Goal: Find specific page/section: Locate a particular part of the current website

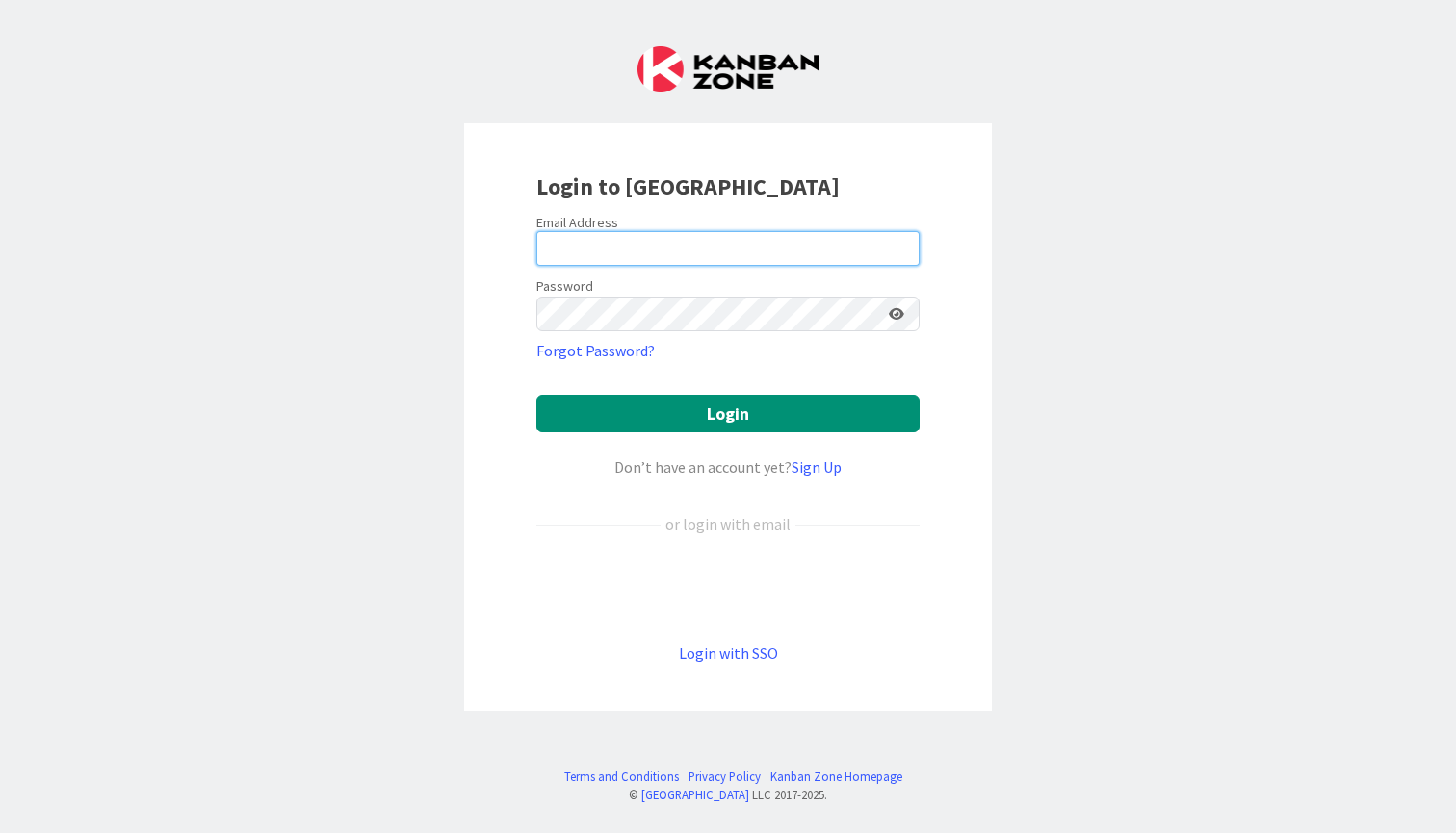
type input "[PERSON_NAME][EMAIL_ADDRESS][PERSON_NAME][DOMAIN_NAME]"
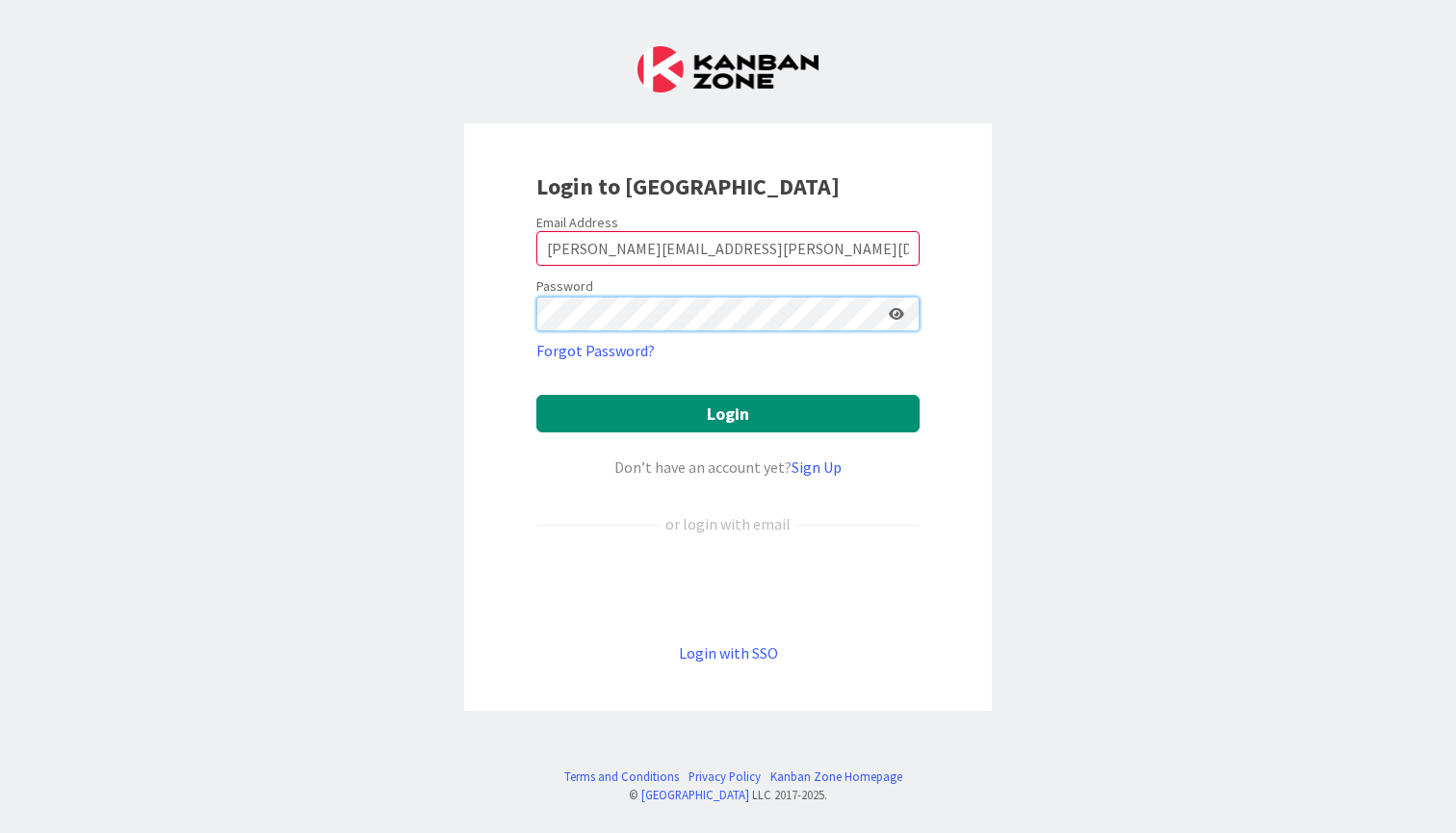
click at [728, 413] on button "Login" at bounding box center [728, 414] width 383 height 38
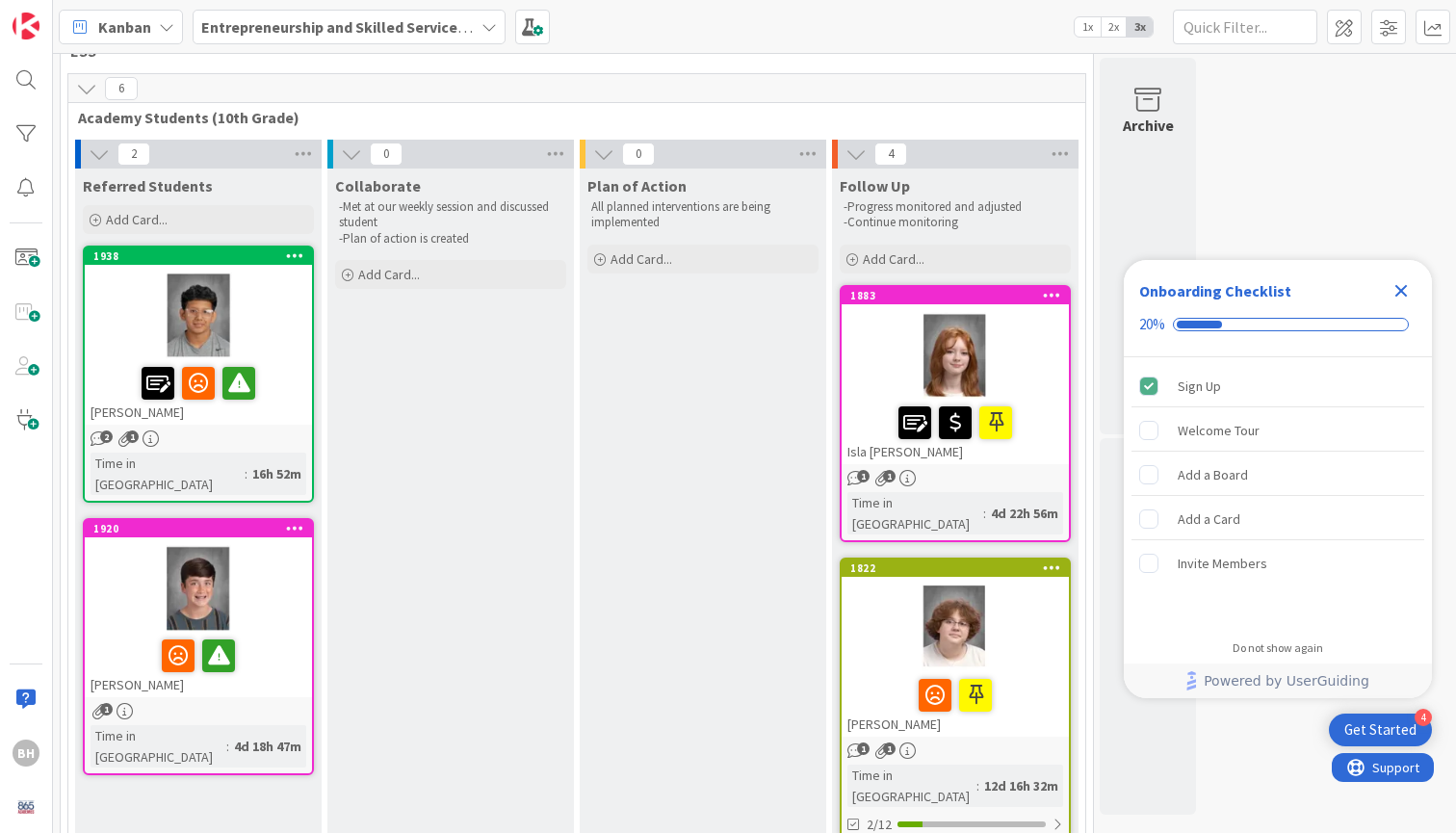
scroll to position [56, 0]
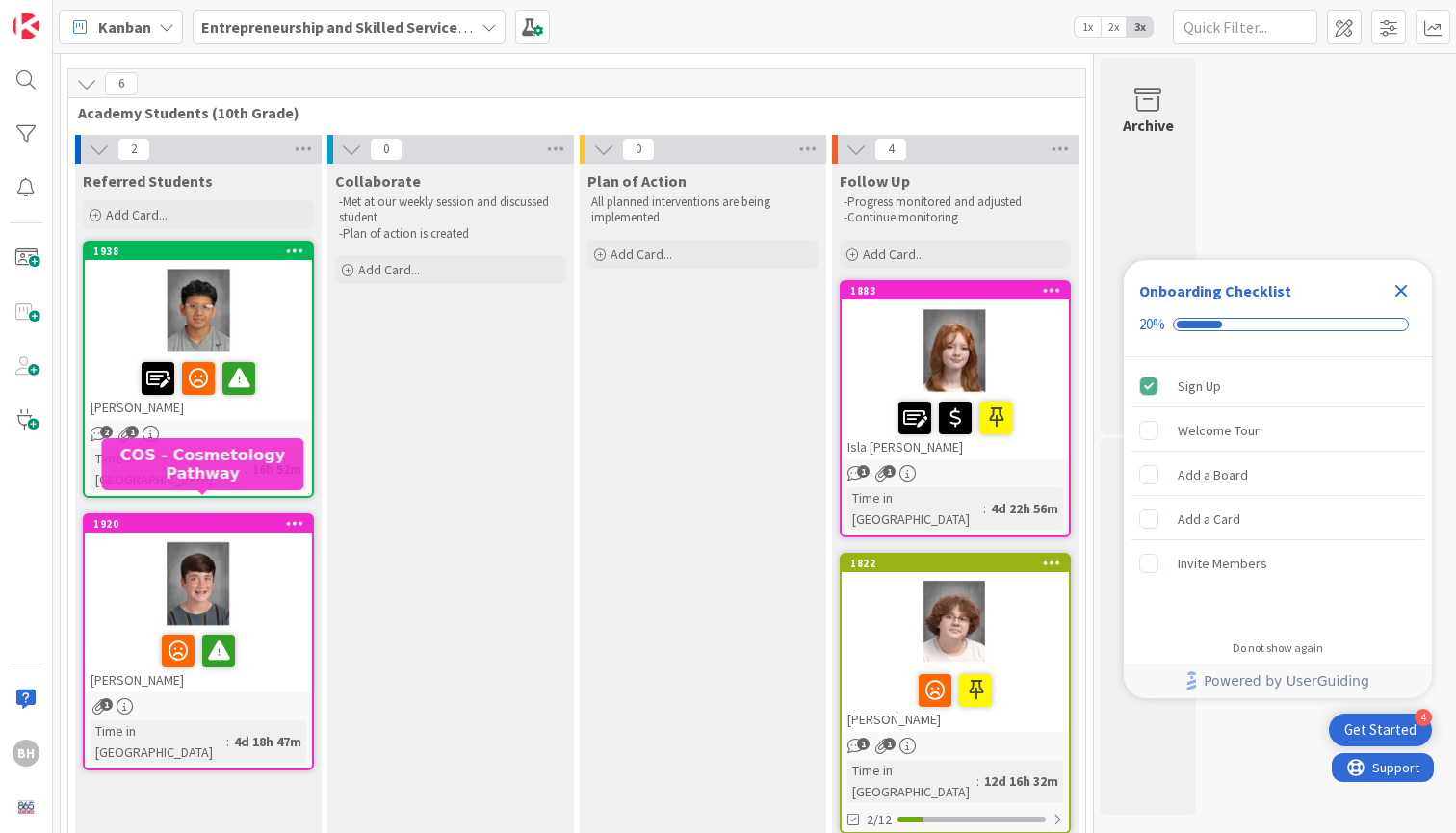
click at [178, 517] on div "1920" at bounding box center [202, 524] width 218 height 14
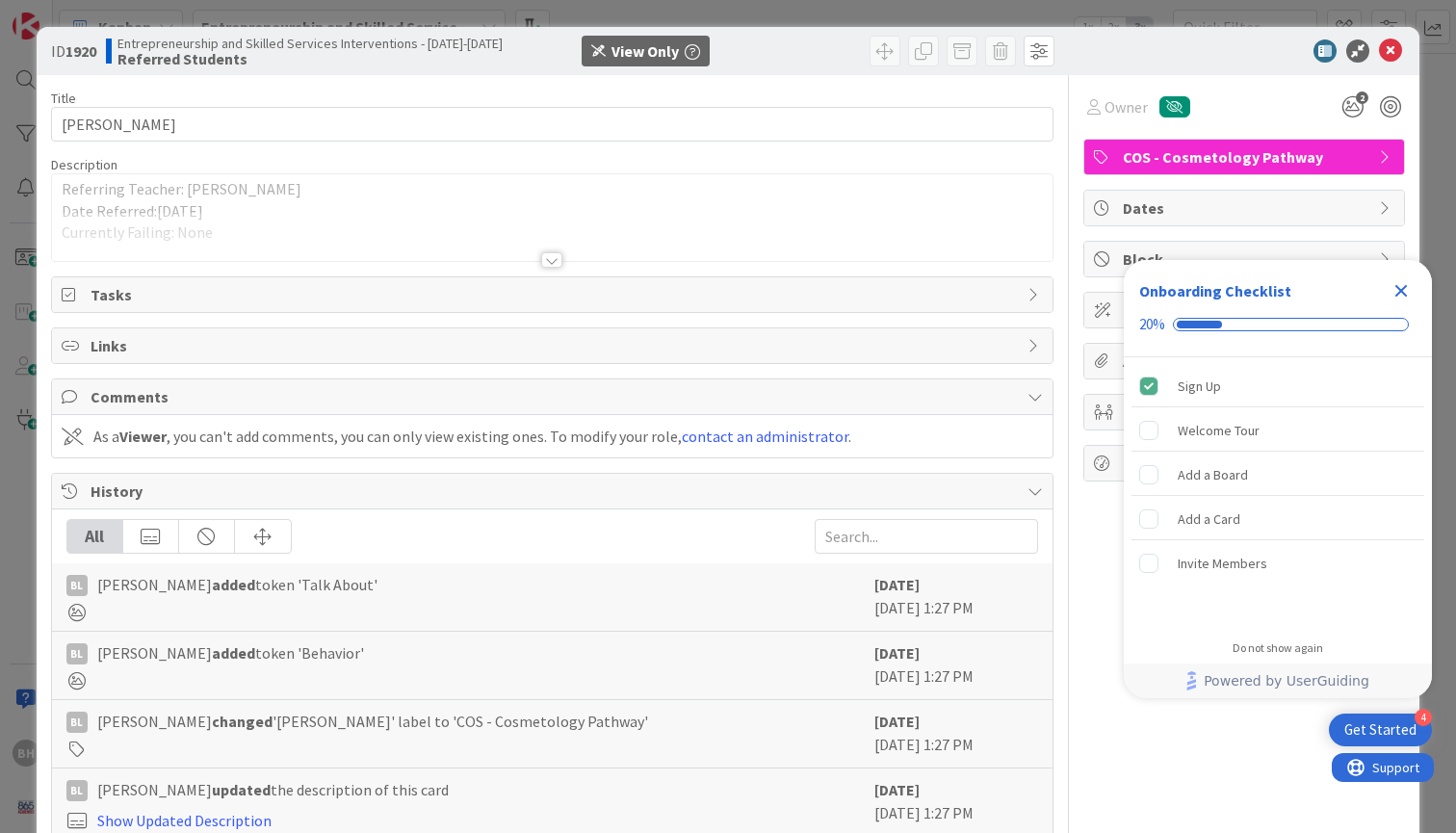
click at [554, 259] on div at bounding box center [551, 261] width 21 height 16
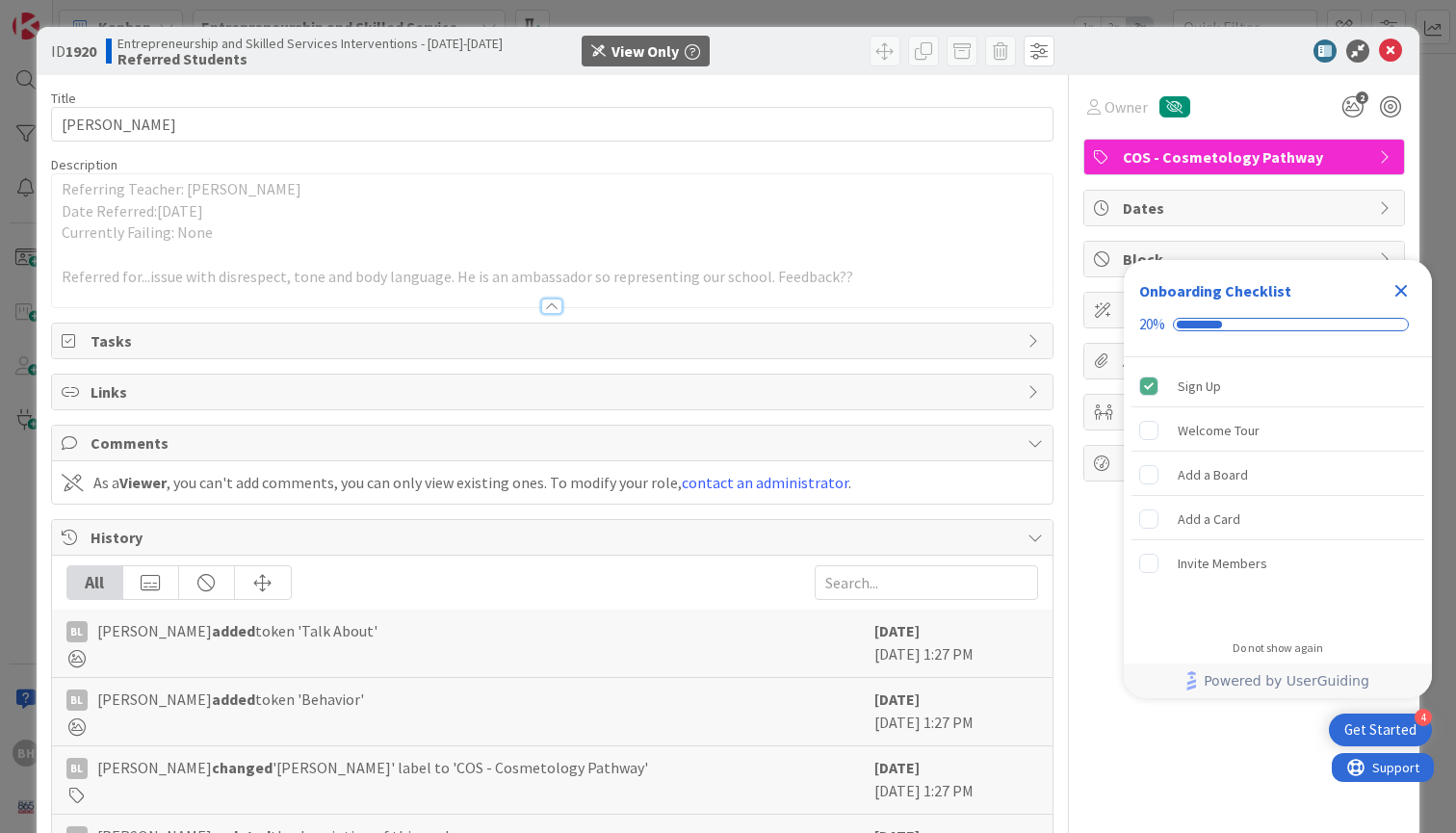
click at [1407, 290] on icon "Close Checklist" at bounding box center [1400, 290] width 23 height 23
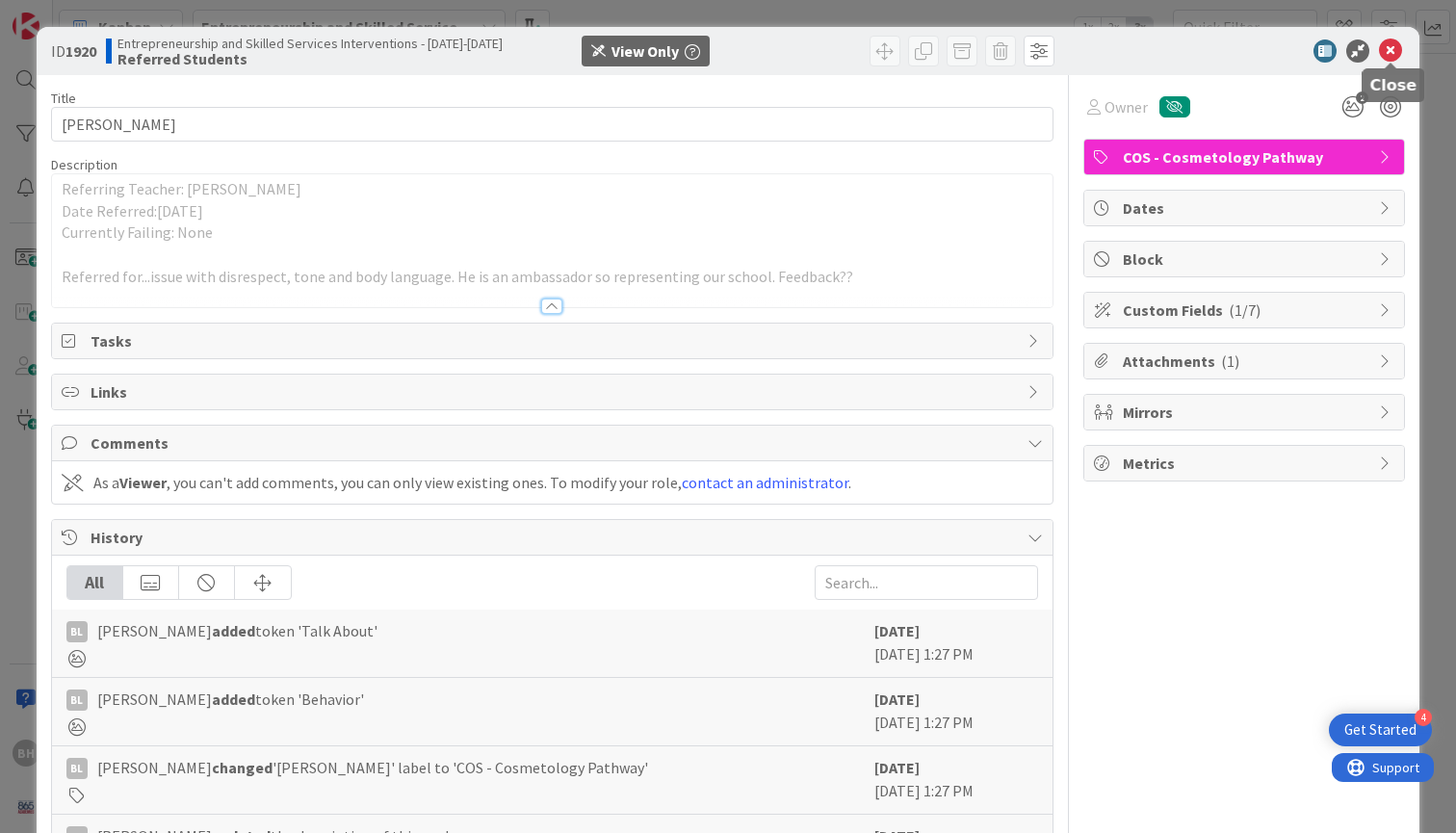
click at [1386, 52] on icon at bounding box center [1390, 50] width 23 height 23
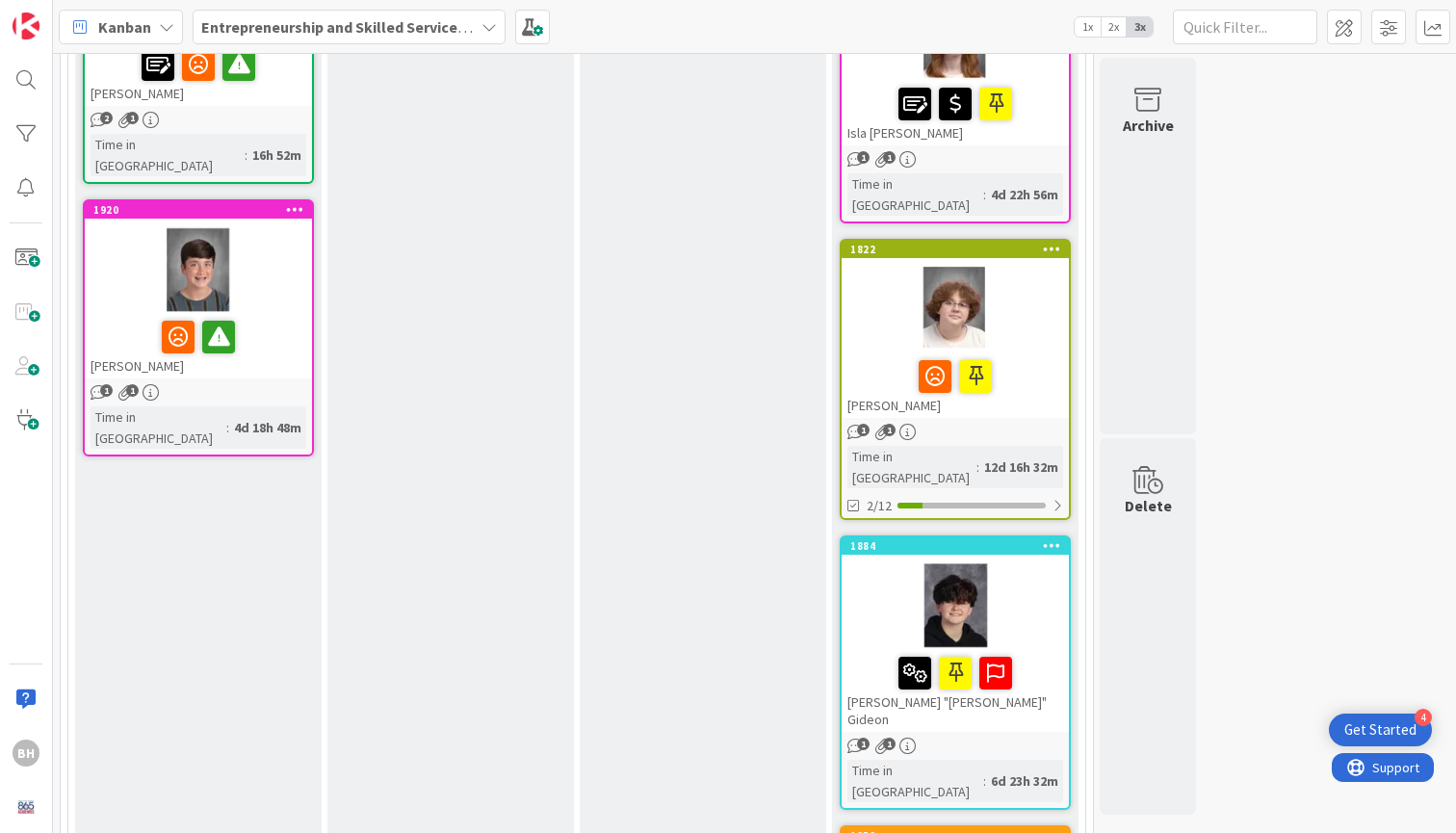
scroll to position [371, 0]
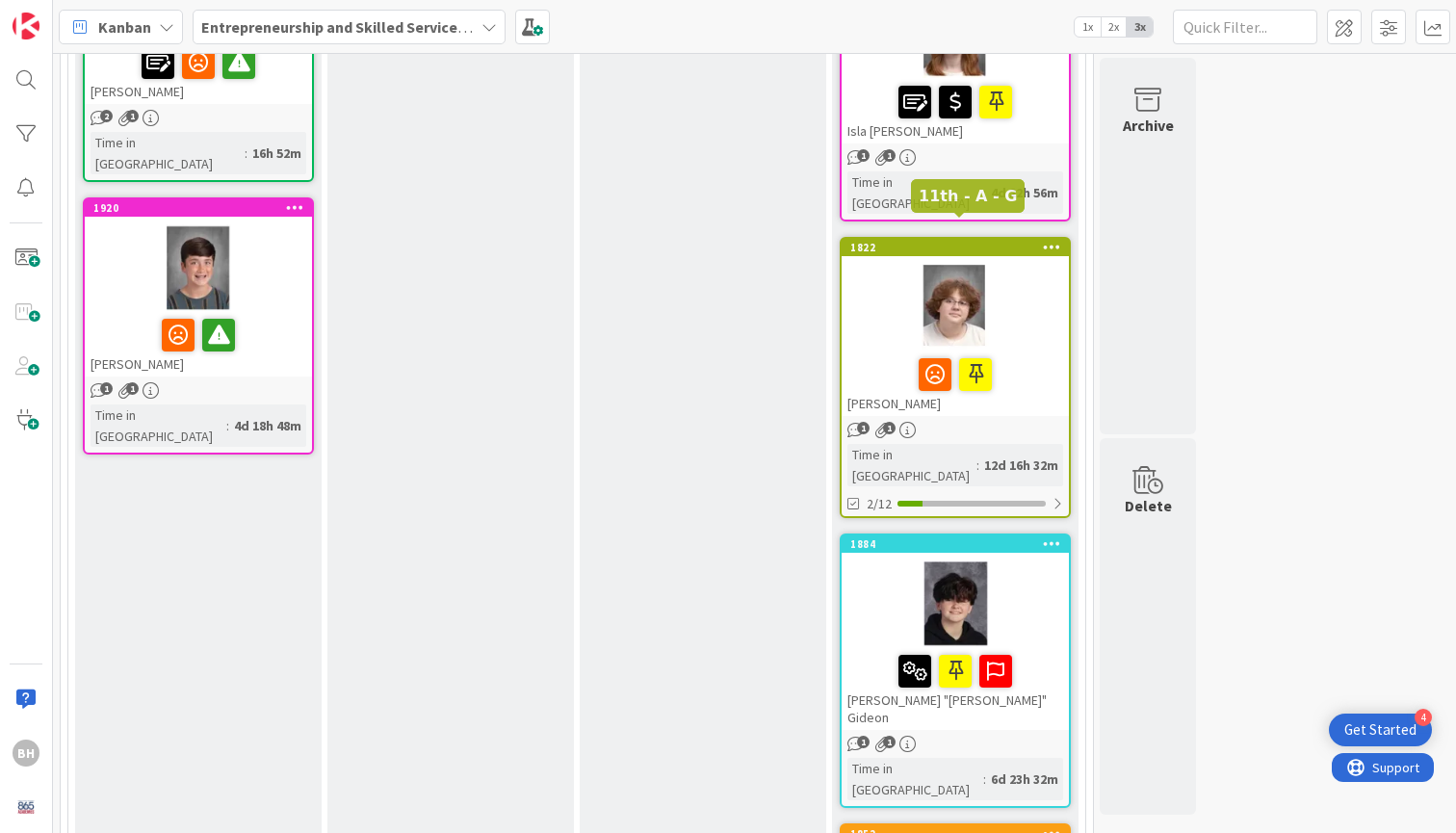
click at [968, 241] on div "1822" at bounding box center [958, 248] width 218 height 14
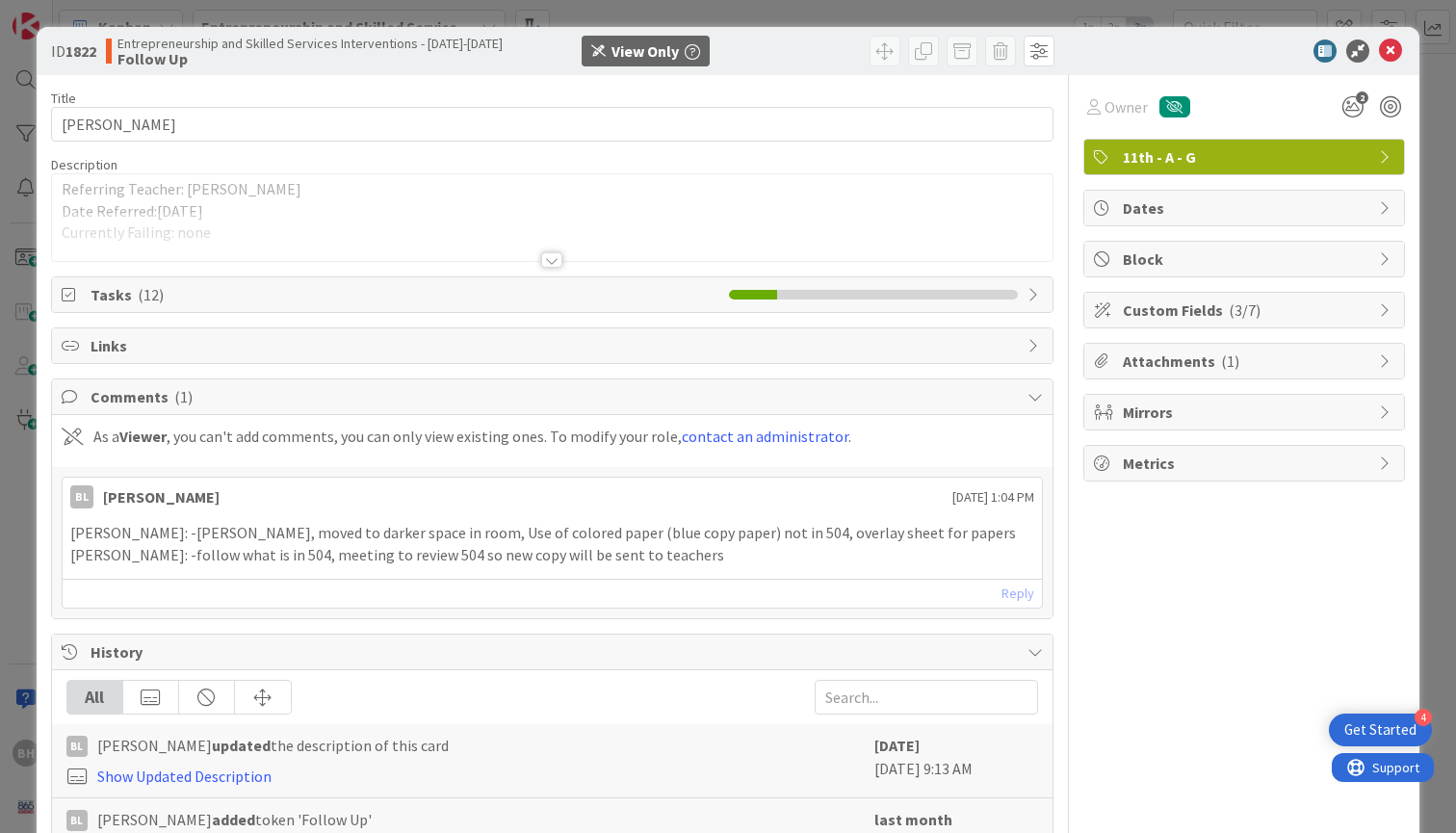
click at [551, 261] on div at bounding box center [551, 261] width 21 height 16
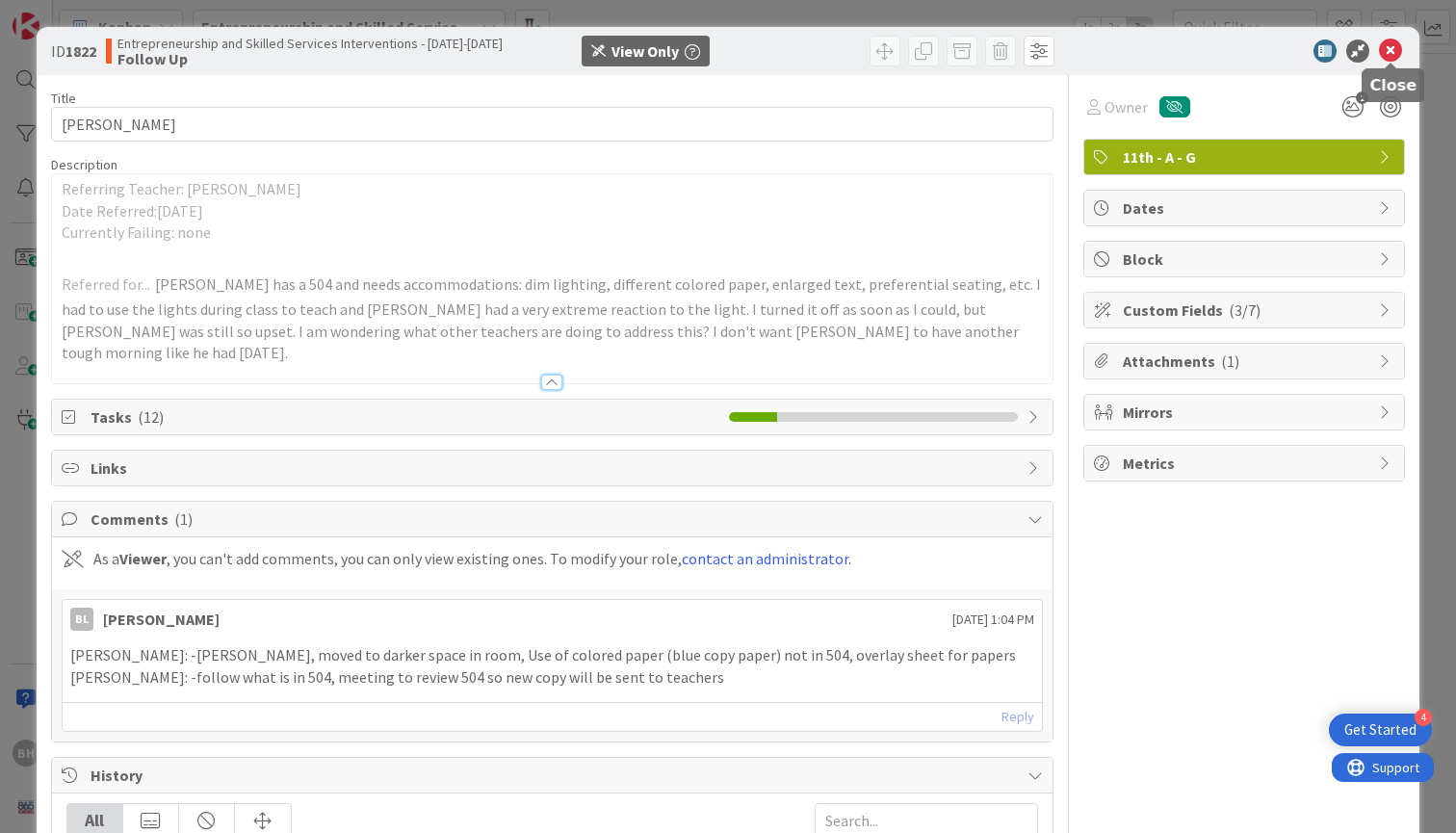
click at [1393, 46] on icon at bounding box center [1390, 50] width 23 height 23
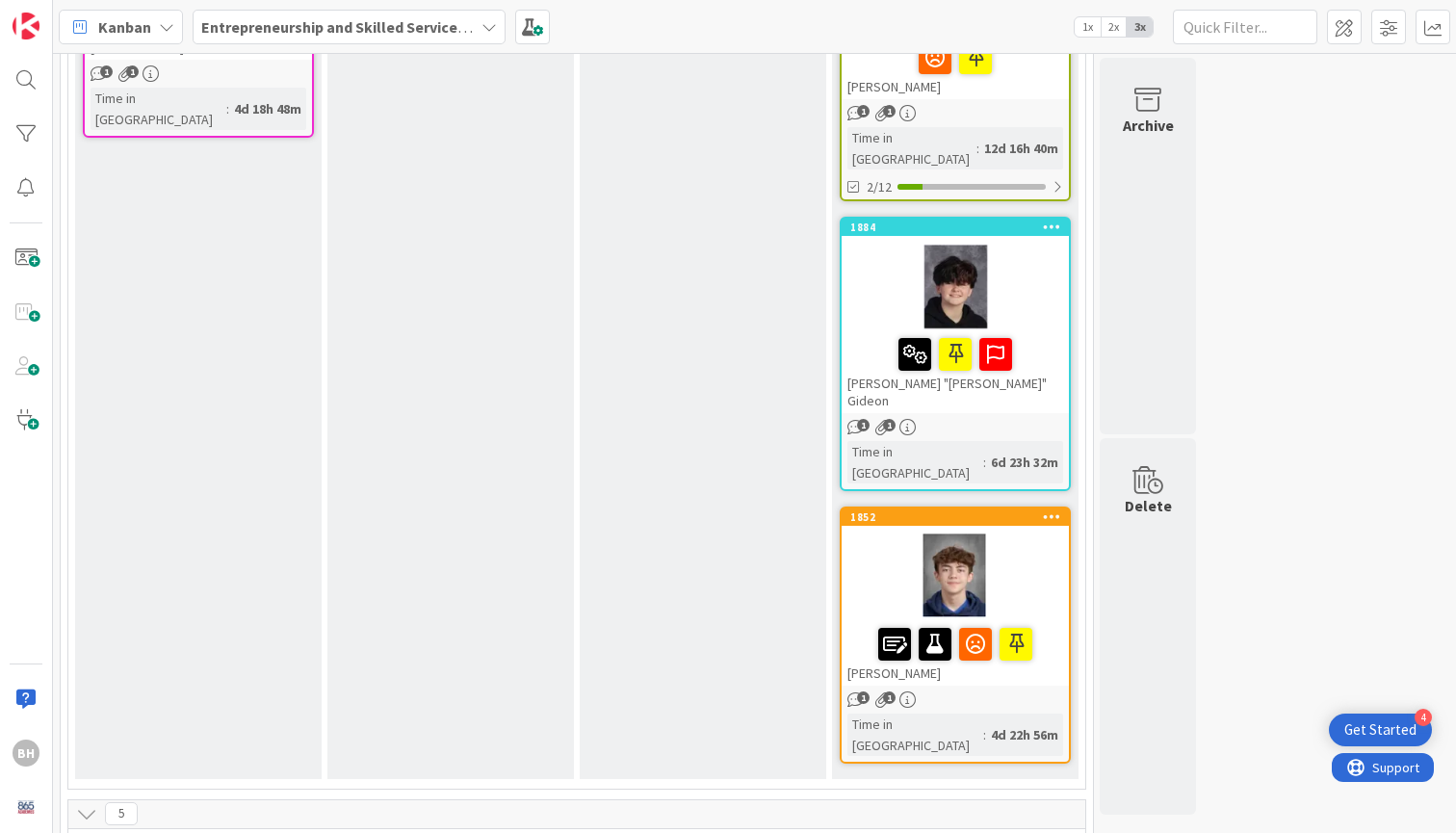
scroll to position [689, 0]
